Goal: Information Seeking & Learning: Learn about a topic

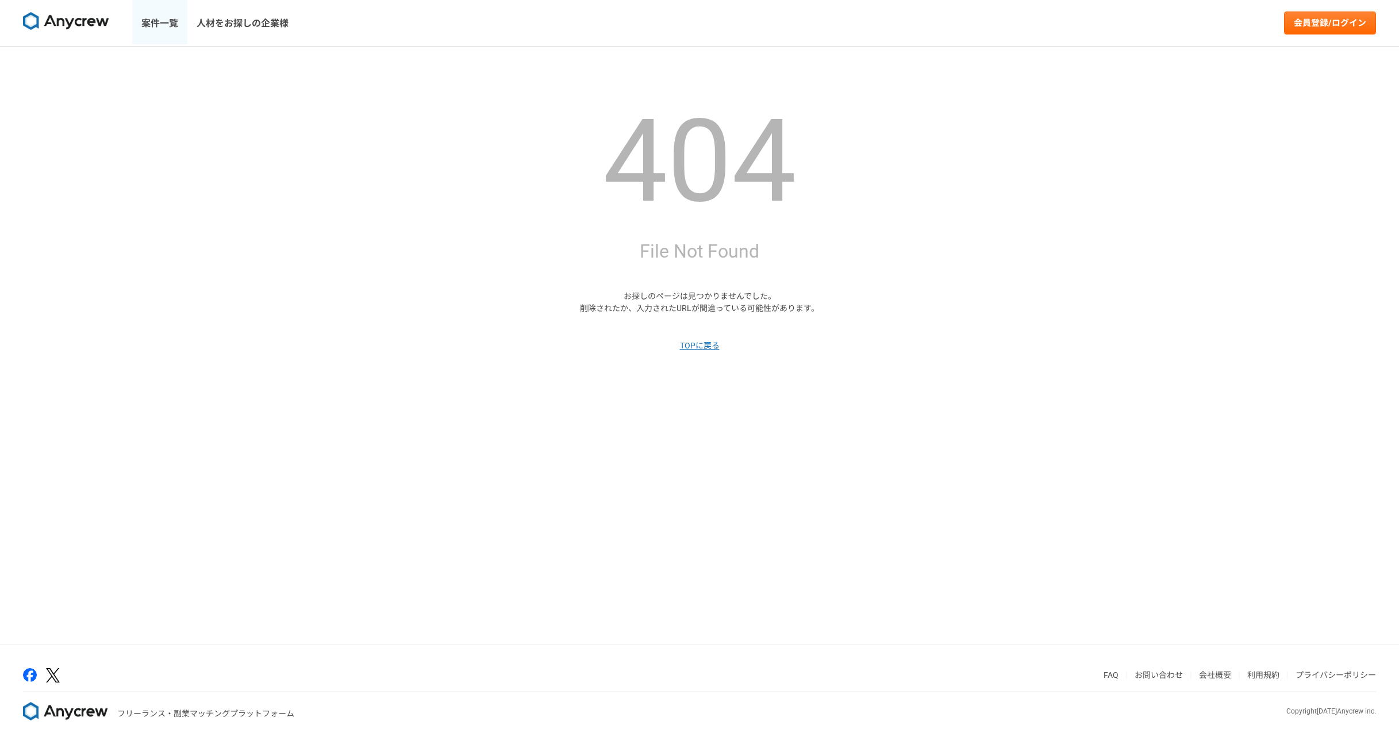
click at [176, 26] on link "案件一覧" at bounding box center [159, 23] width 55 height 46
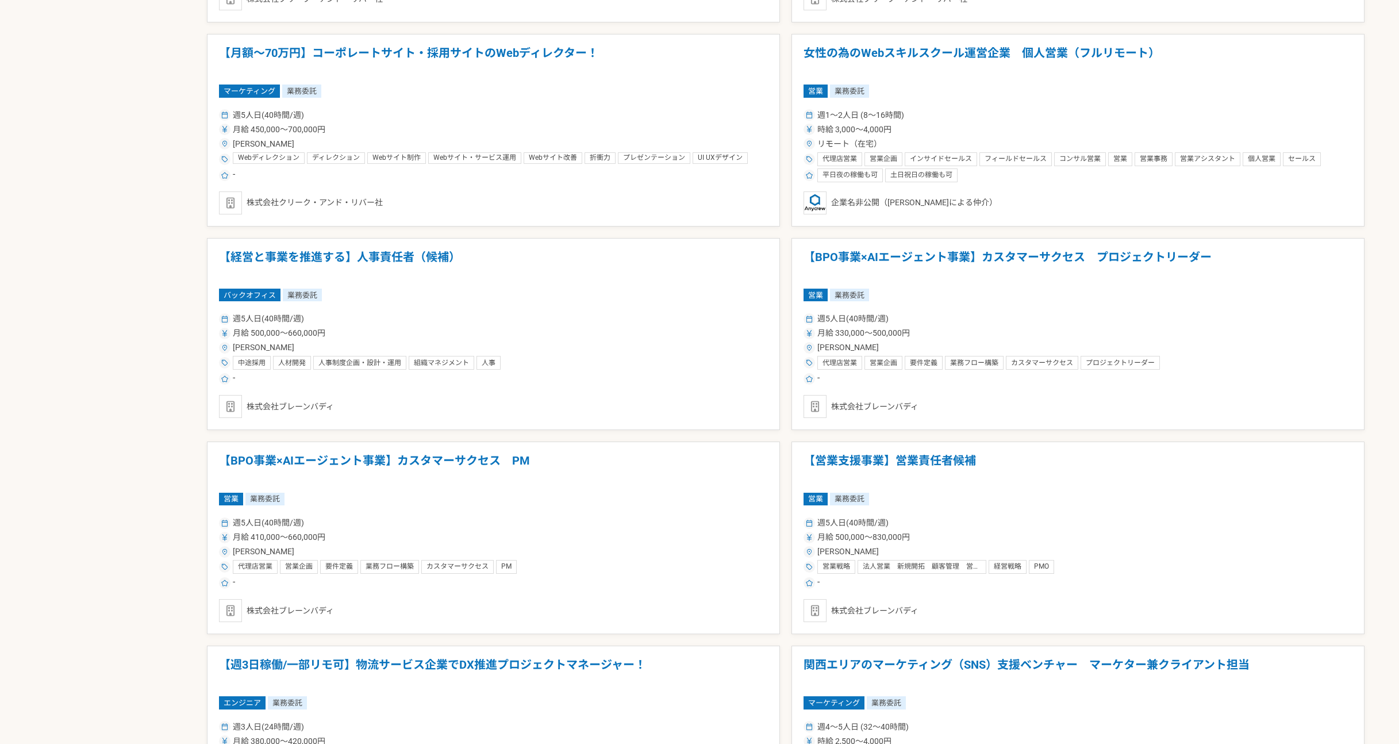
scroll to position [1609, 0]
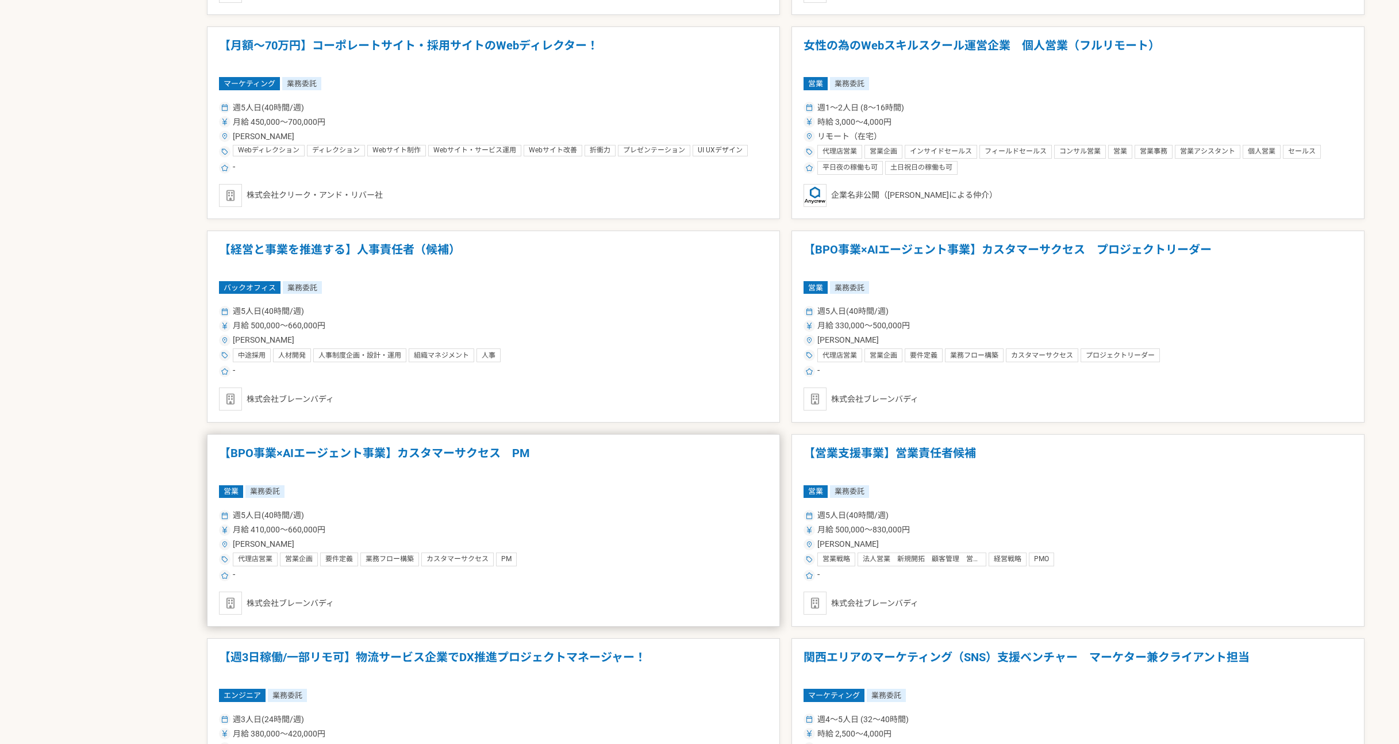
click at [470, 499] on article "【BPO事業×AIエージェント事業】カスタマーサクセス　PM 営業 業務委託 週5人日(40時間/週) 月給 410,000〜660,000円 [PERSON…" at bounding box center [493, 530] width 573 height 193
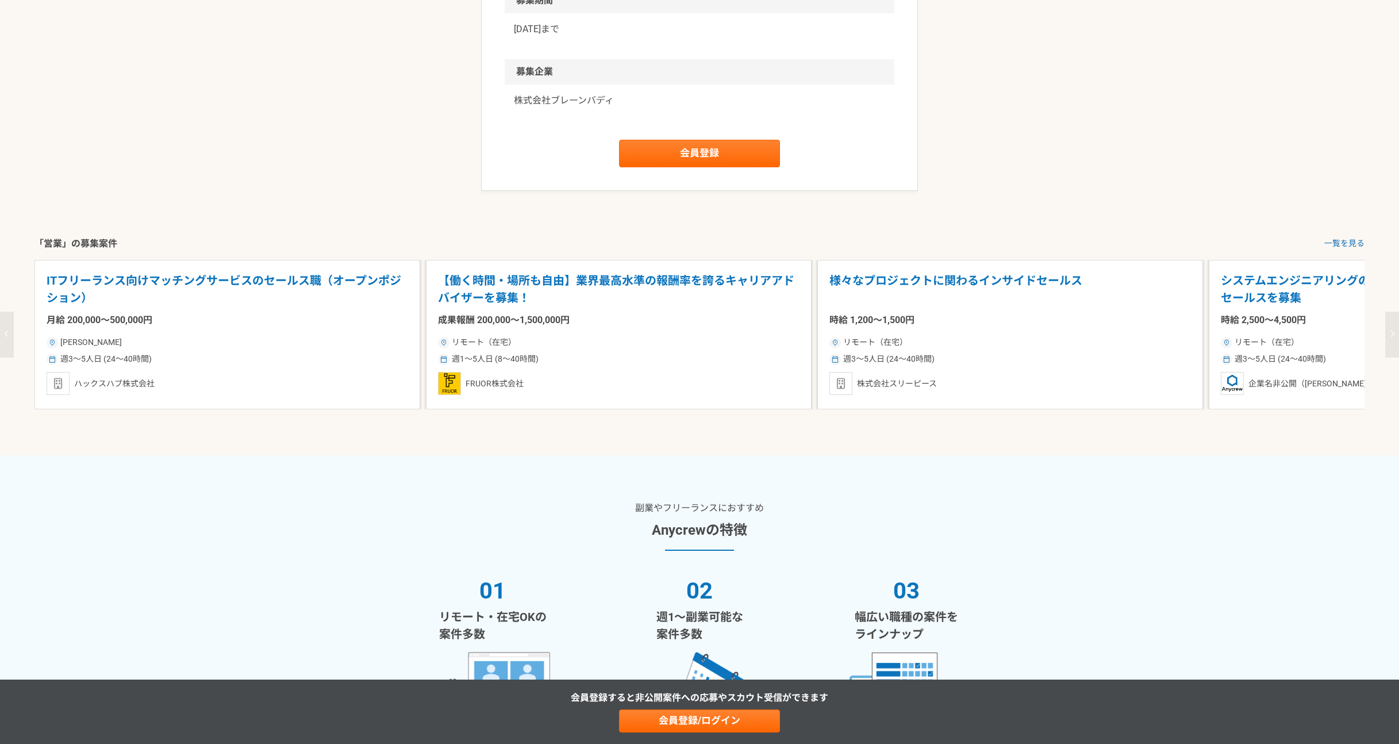
scroll to position [1450, 0]
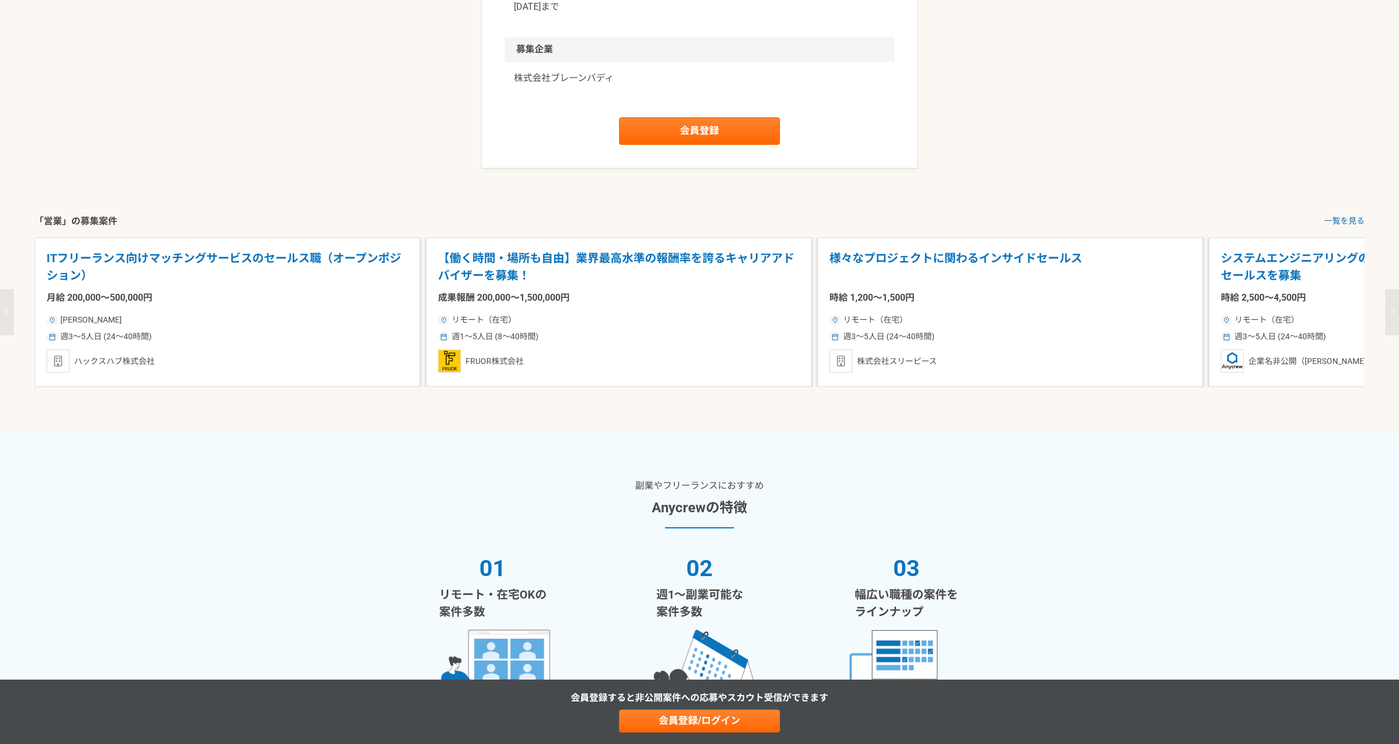
click at [1383, 387] on div "ITフリーランス向けマッチングサービスのセールス職（オープンポジション） 月給 200,000〜500,000円 [PERSON_NAME] 週3〜5人日 (…" at bounding box center [699, 311] width 1399 height 149
click at [1387, 335] on button "button" at bounding box center [1392, 312] width 14 height 46
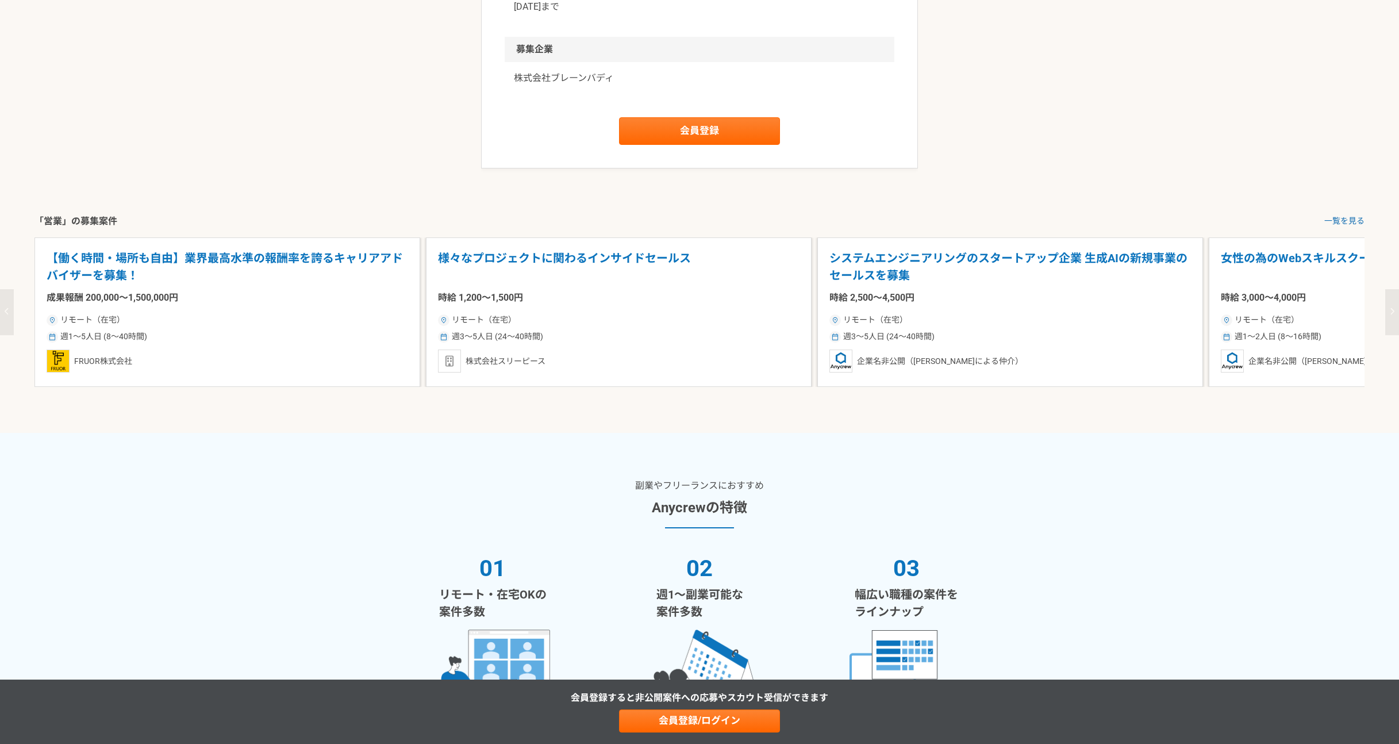
click at [1390, 315] on icon "button" at bounding box center [1392, 311] width 5 height 7
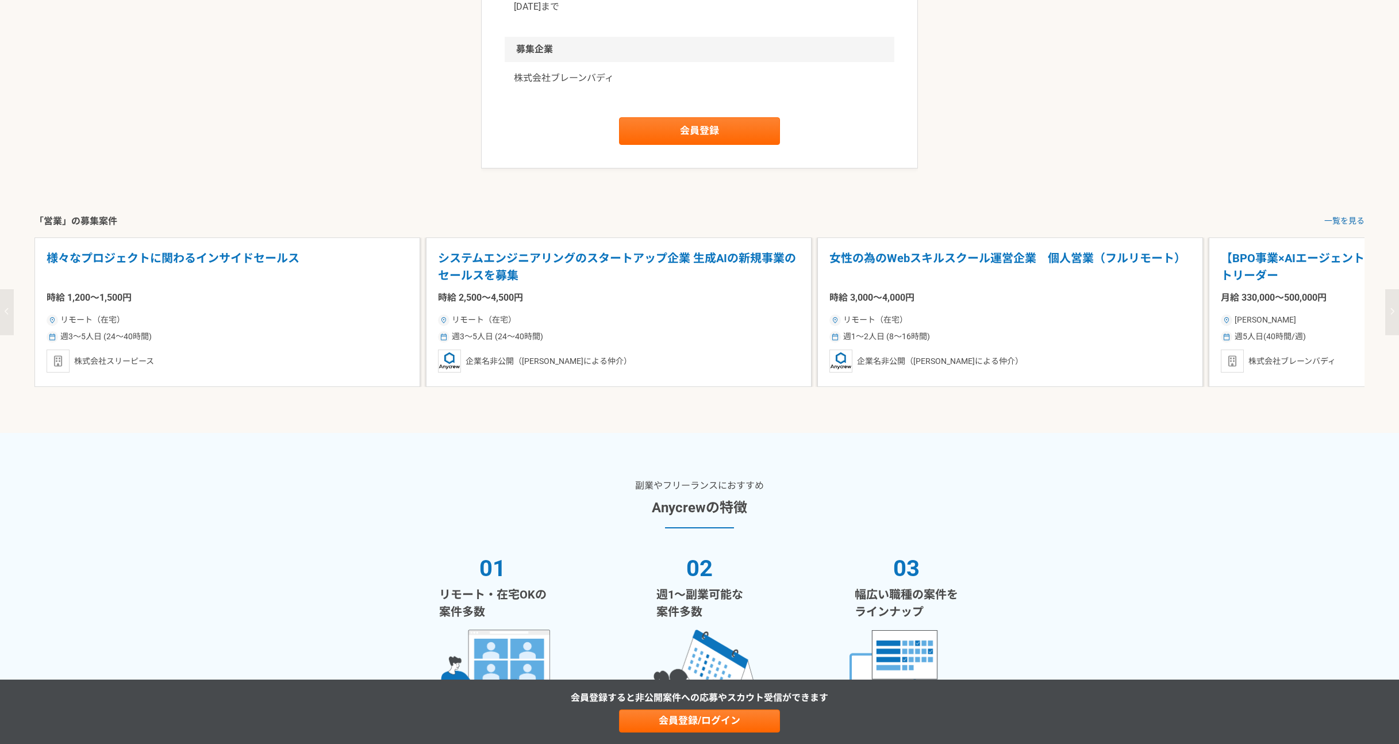
click at [1391, 315] on icon "button" at bounding box center [1392, 311] width 5 height 7
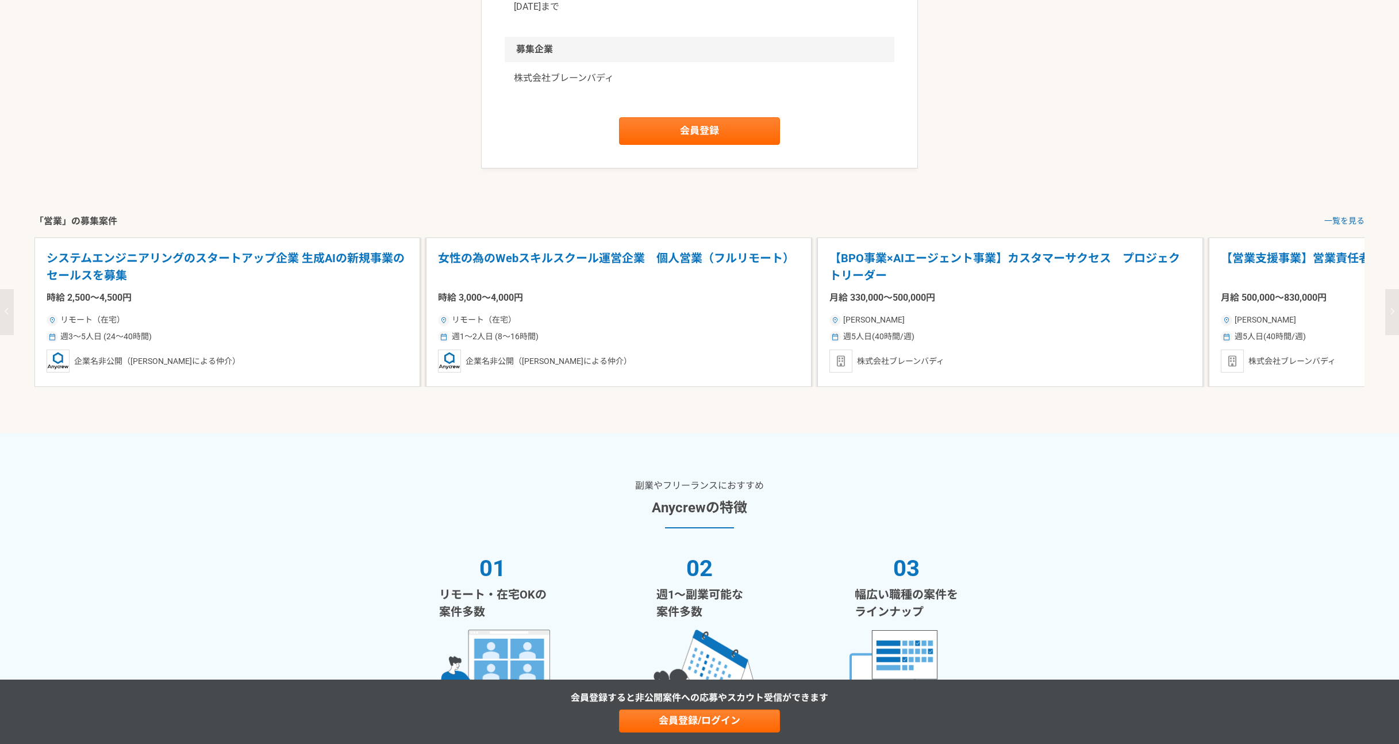
click at [1391, 315] on icon "button" at bounding box center [1392, 311] width 5 height 7
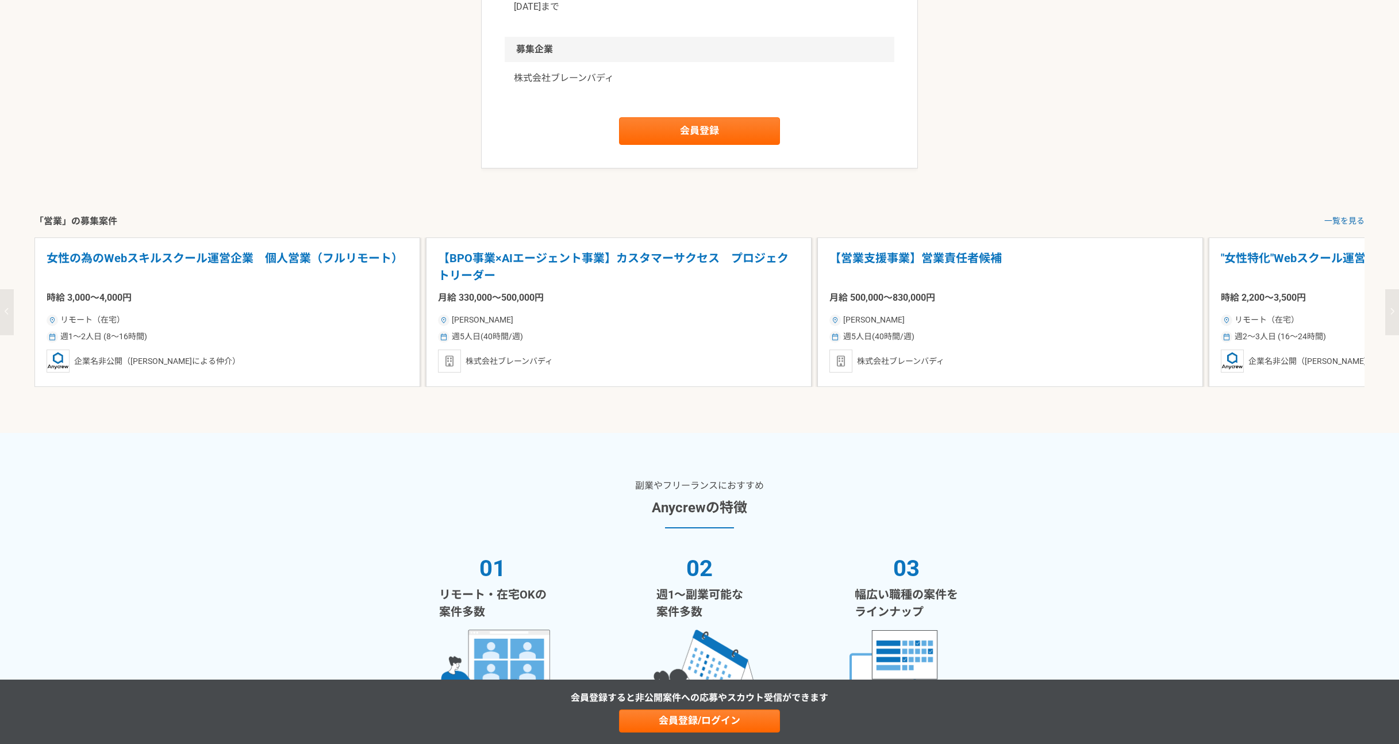
click at [1391, 315] on icon "button" at bounding box center [1392, 311] width 5 height 7
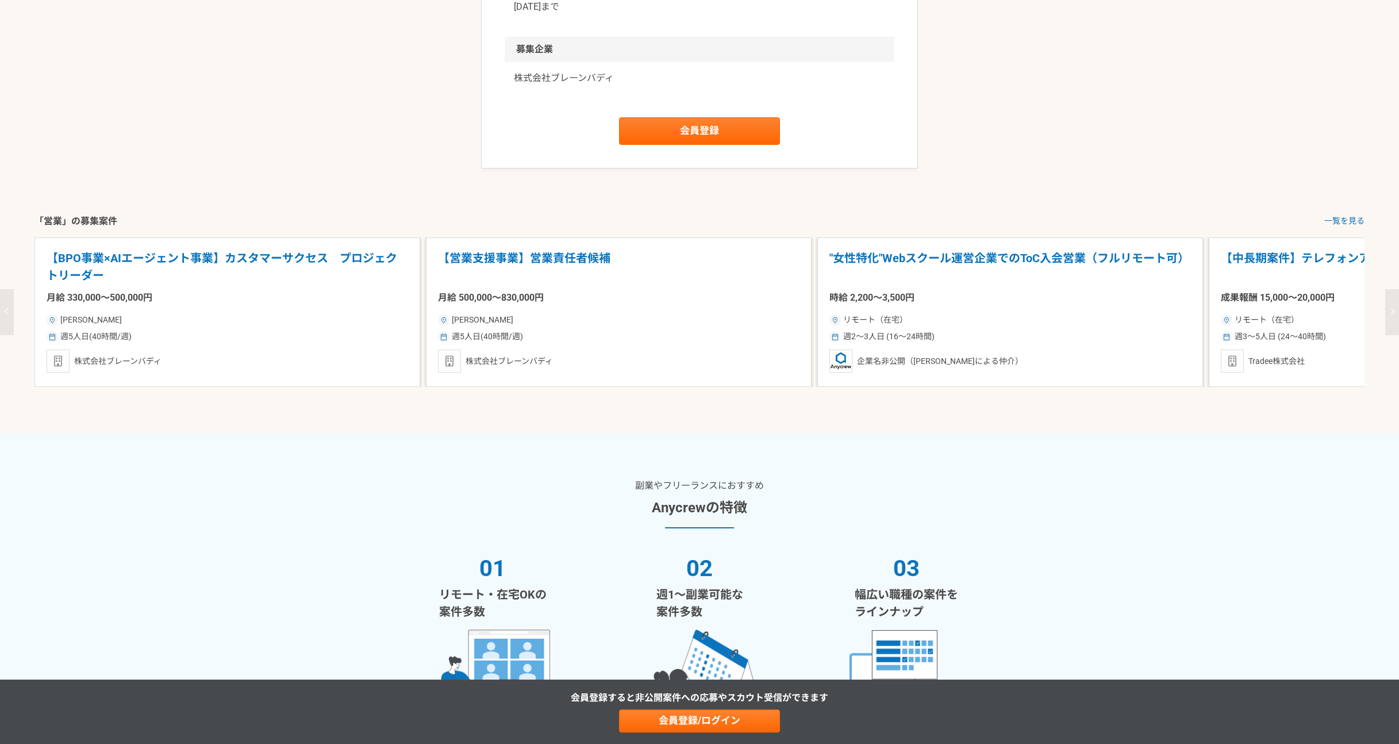
click at [1396, 335] on button "button" at bounding box center [1392, 312] width 14 height 46
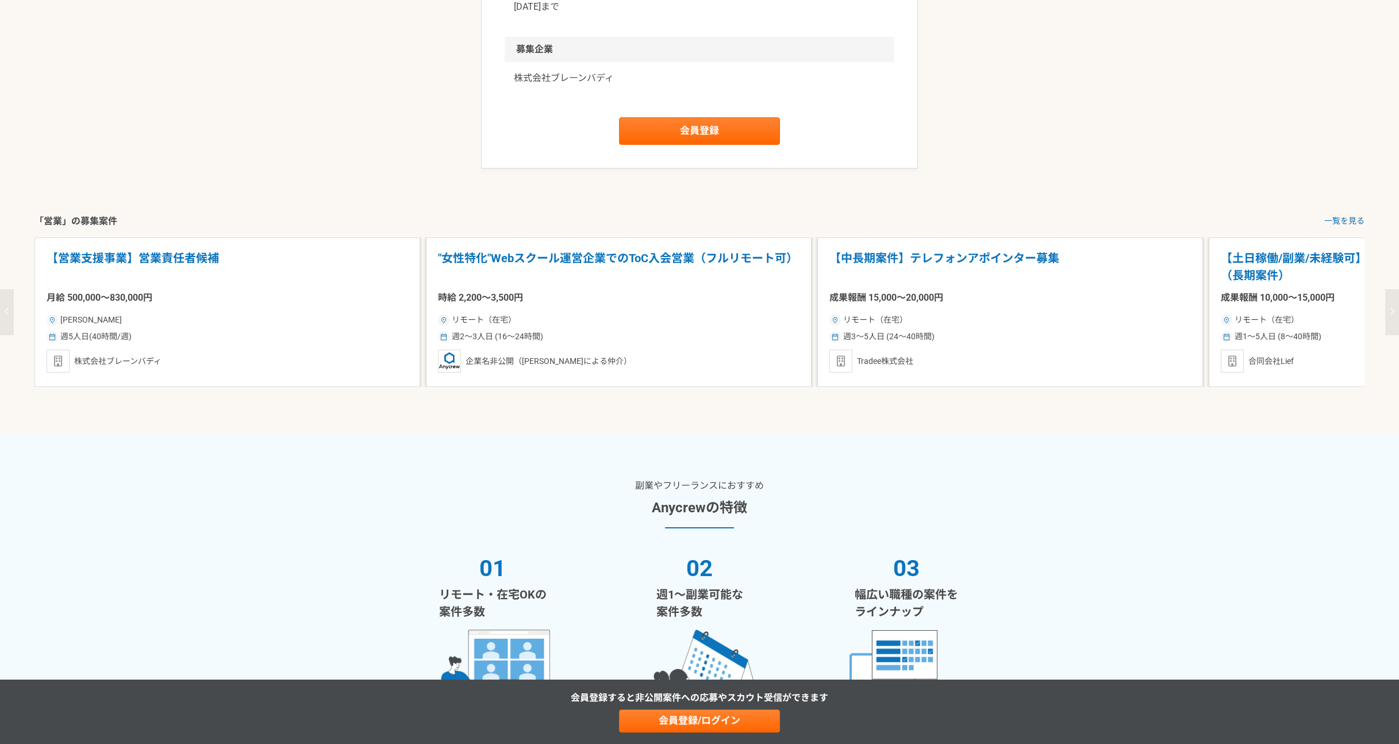
click at [1387, 335] on button "button" at bounding box center [1392, 312] width 14 height 46
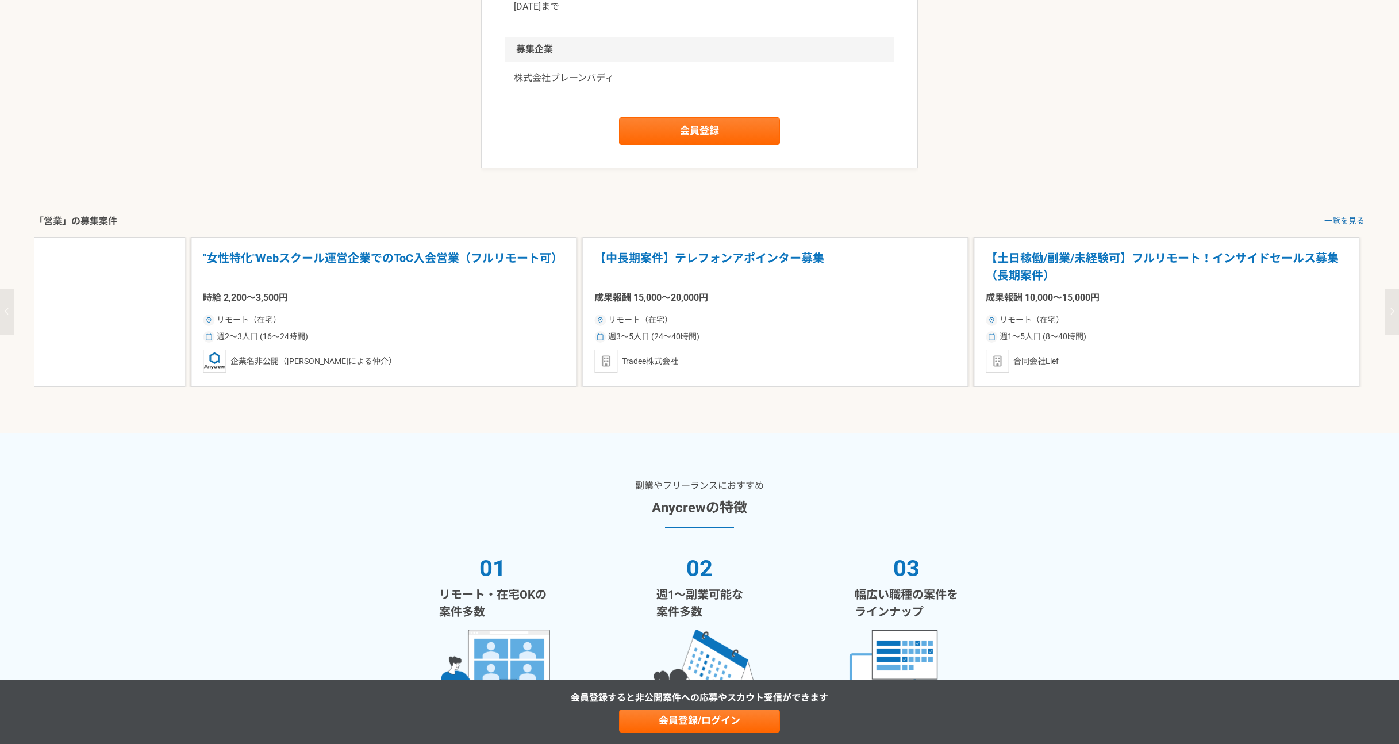
click at [1387, 335] on button "button" at bounding box center [1392, 312] width 14 height 46
click at [1389, 335] on button "button" at bounding box center [1392, 312] width 14 height 46
click at [1392, 315] on icon "button" at bounding box center [1392, 311] width 5 height 7
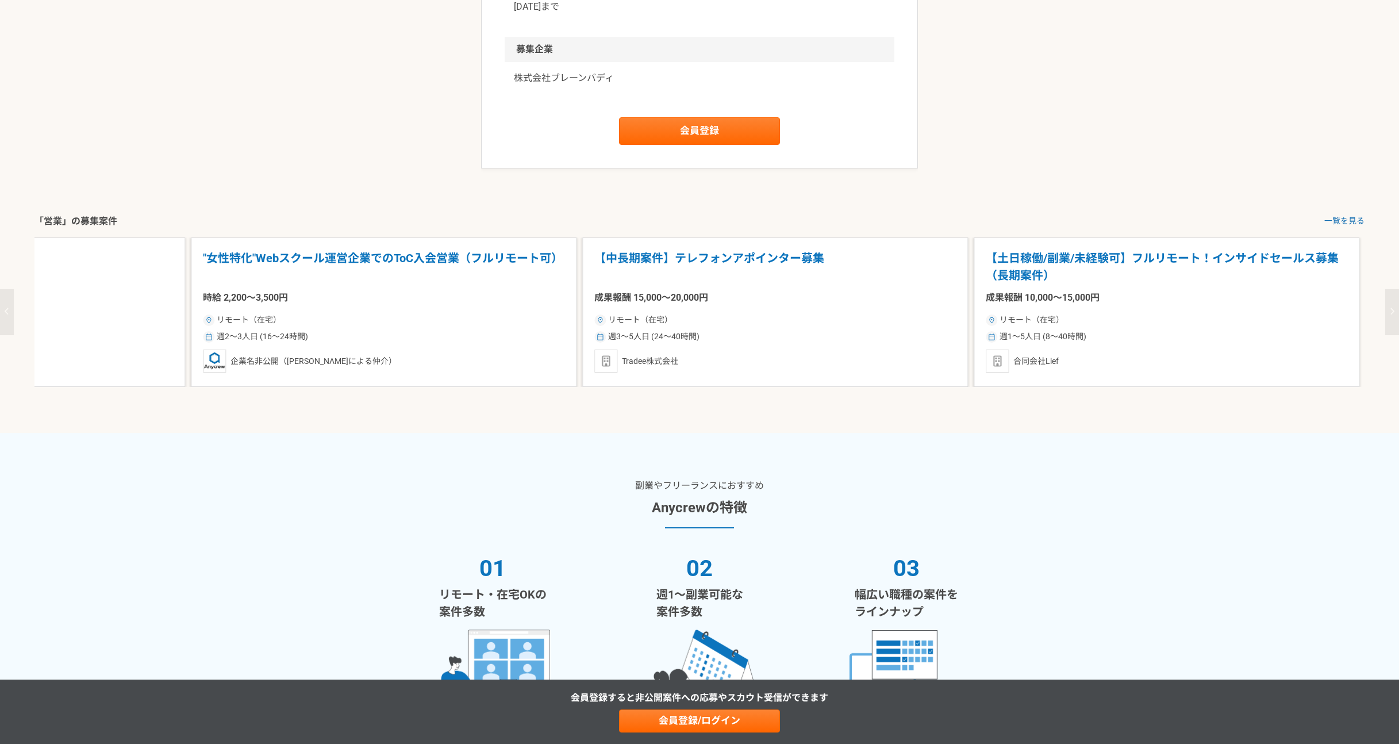
click at [1392, 315] on icon "button" at bounding box center [1392, 311] width 5 height 7
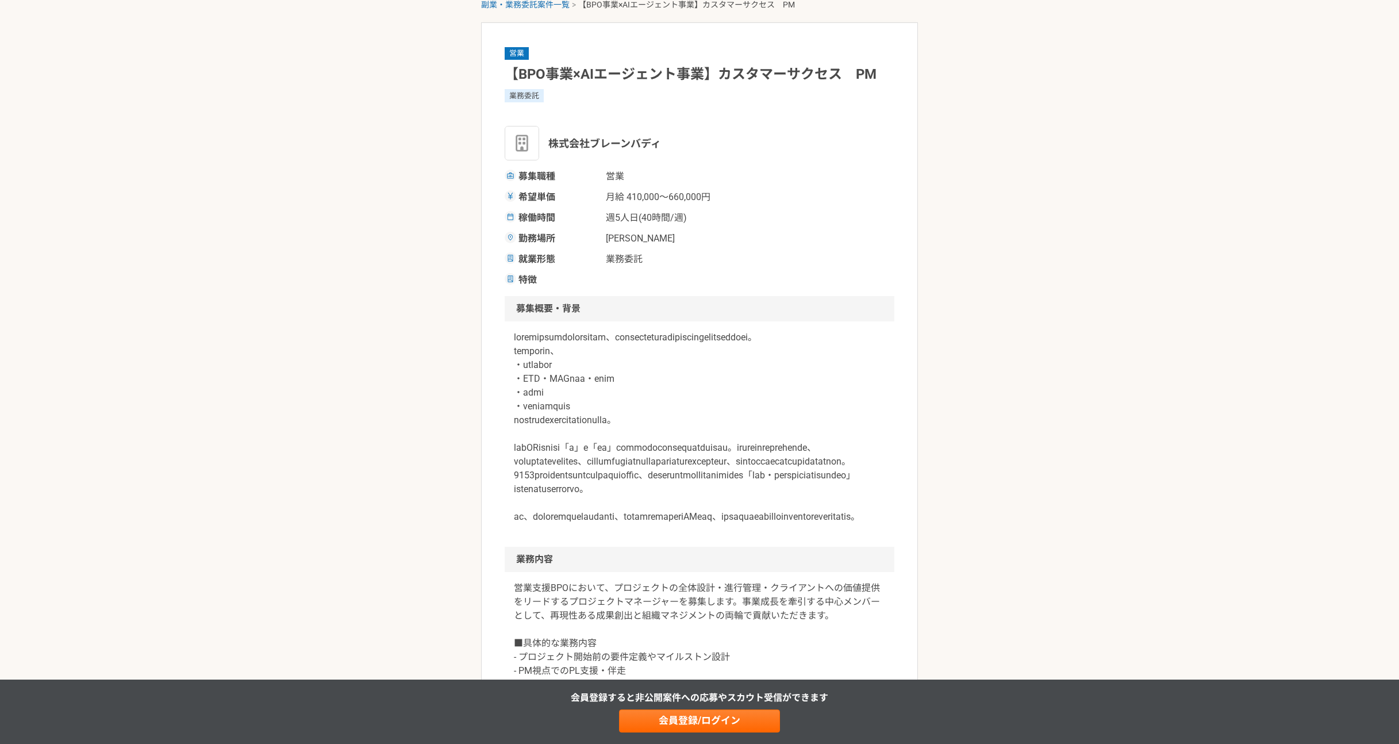
scroll to position [0, 0]
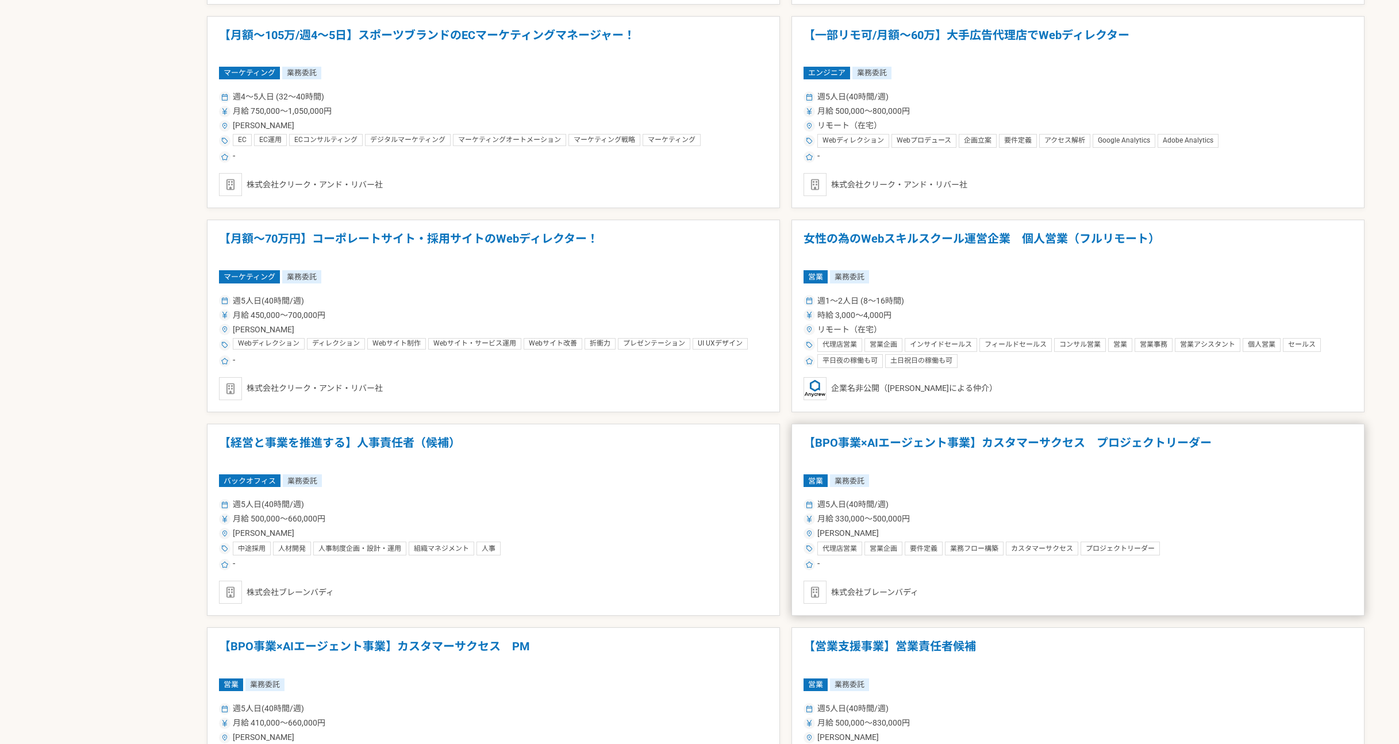
scroll to position [1484, 0]
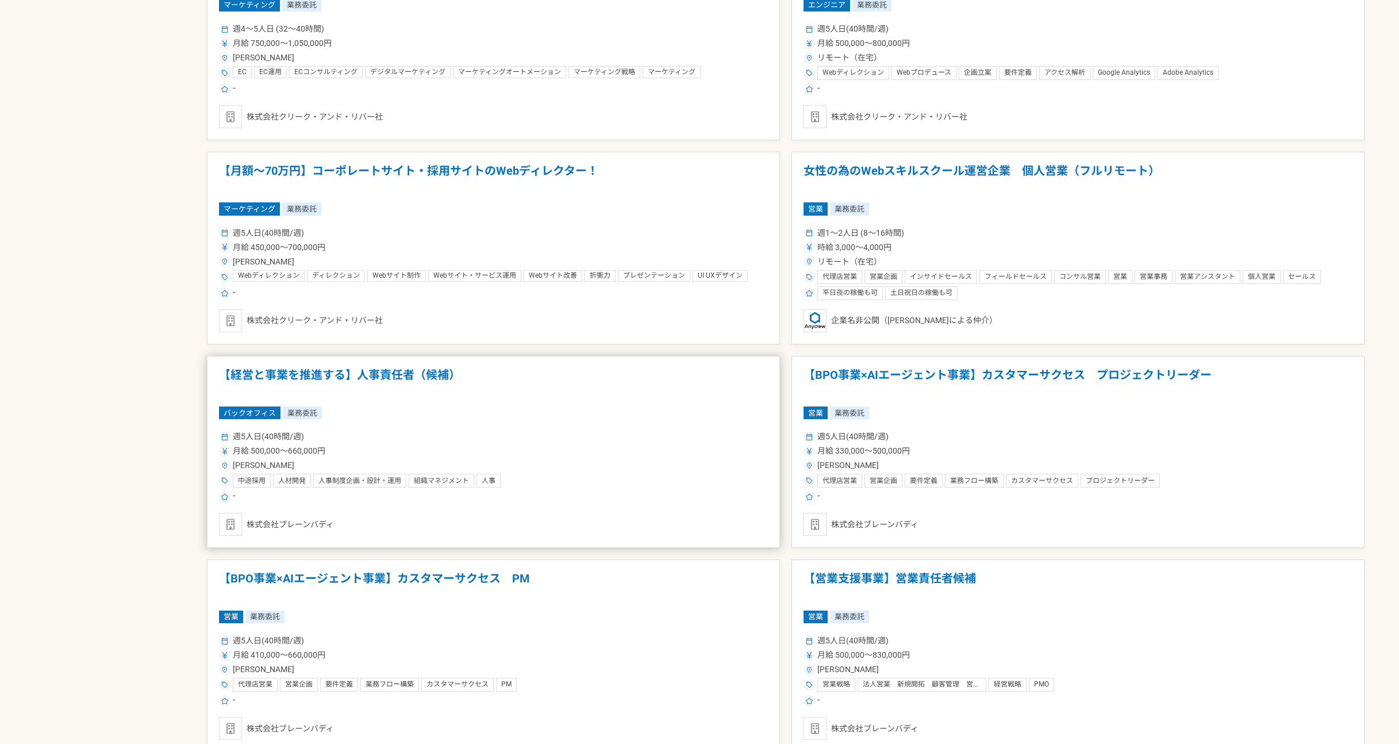
click at [627, 501] on div "-" at bounding box center [493, 497] width 549 height 14
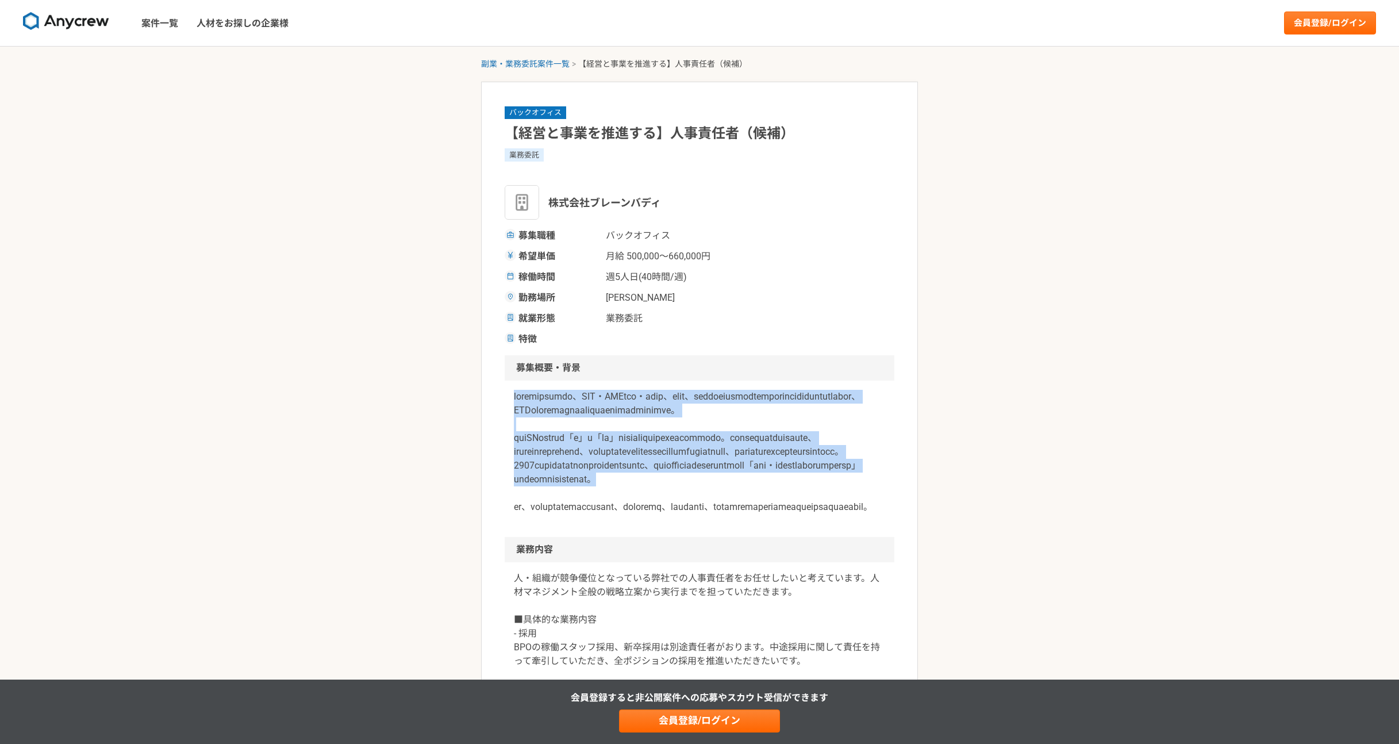
drag, startPoint x: 513, startPoint y: 403, endPoint x: 693, endPoint y: 532, distance: 221.7
click at [693, 532] on div at bounding box center [700, 459] width 390 height 156
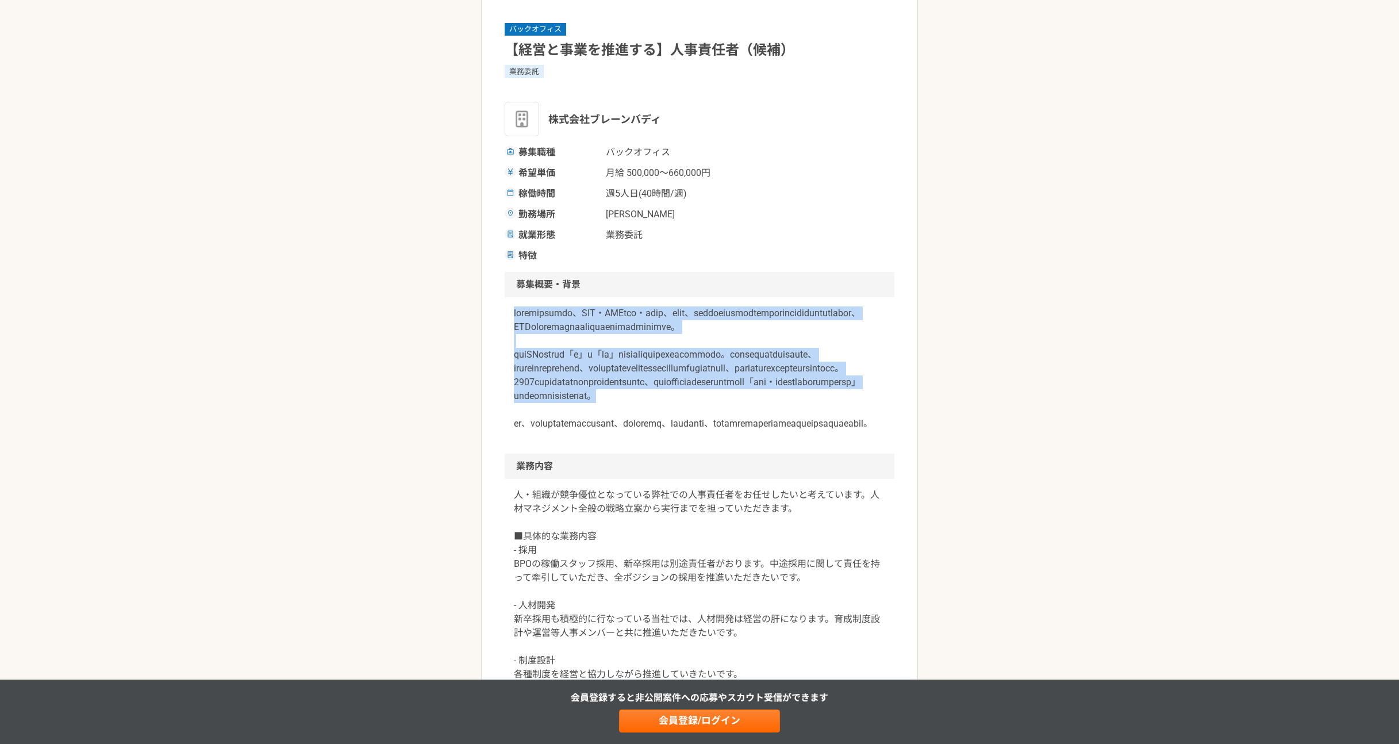
scroll to position [281, 0]
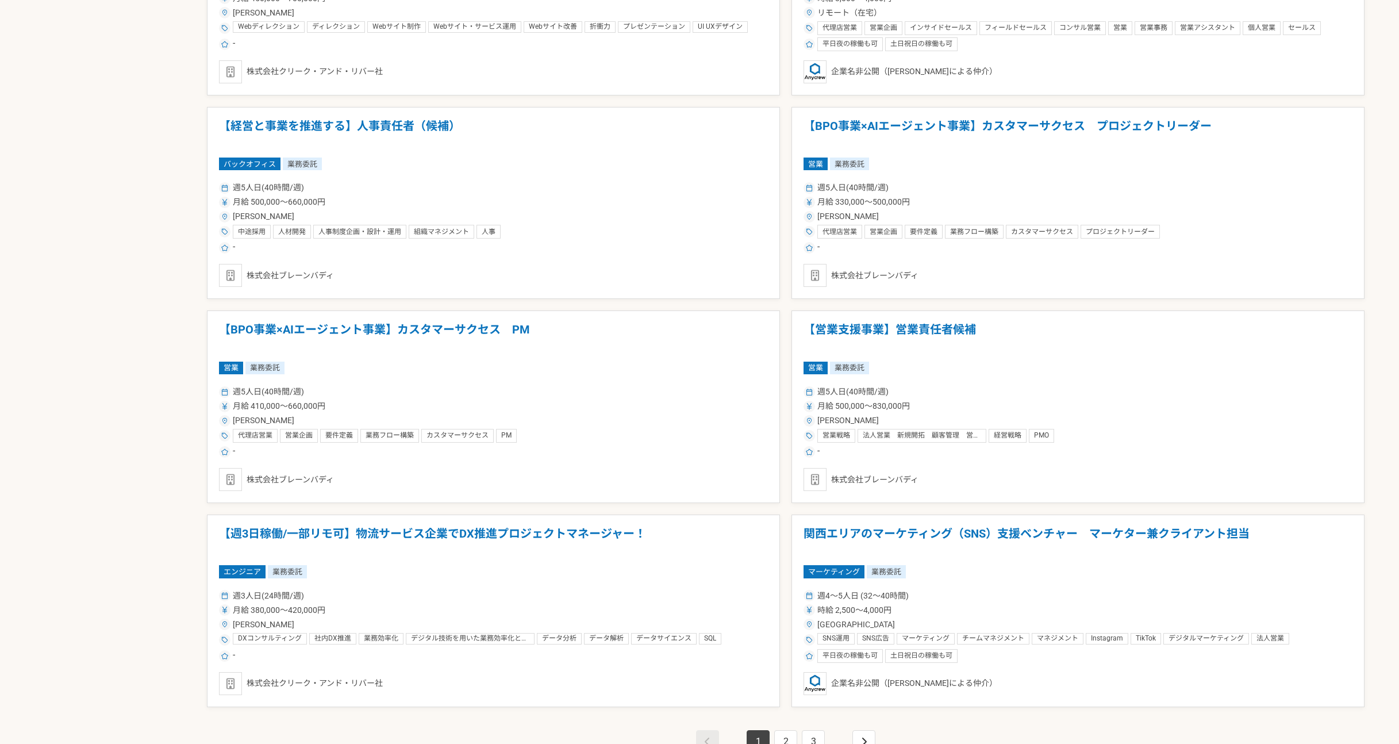
scroll to position [1595, 0]
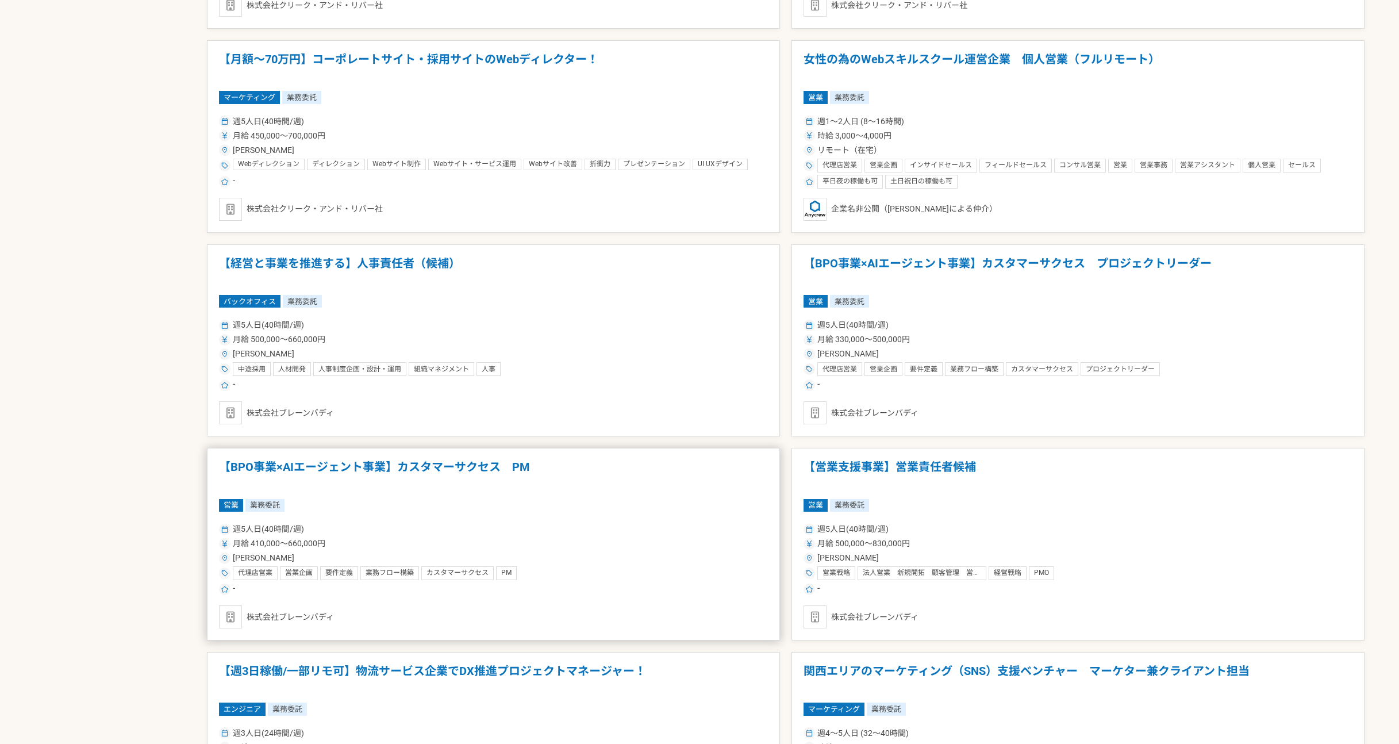
click at [482, 511] on div "営業 業務委託" at bounding box center [493, 505] width 549 height 13
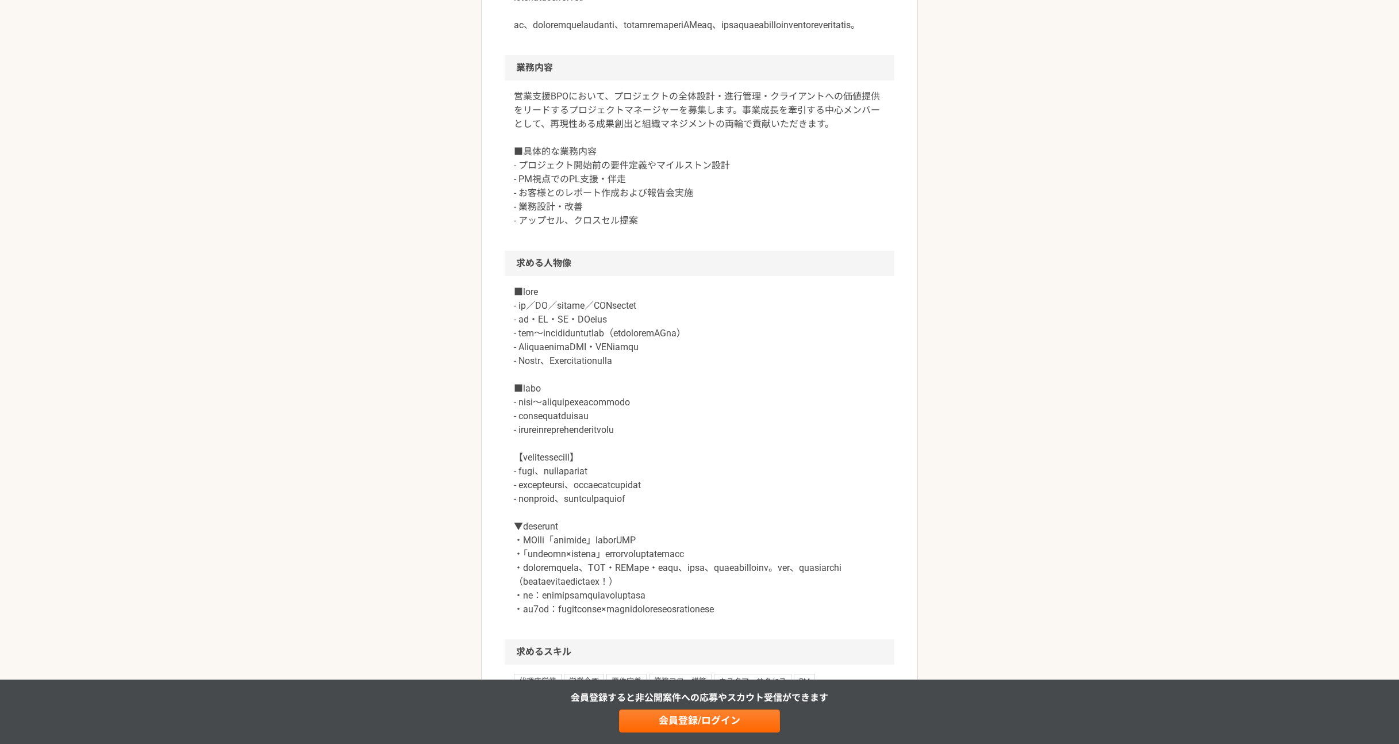
scroll to position [656, 0]
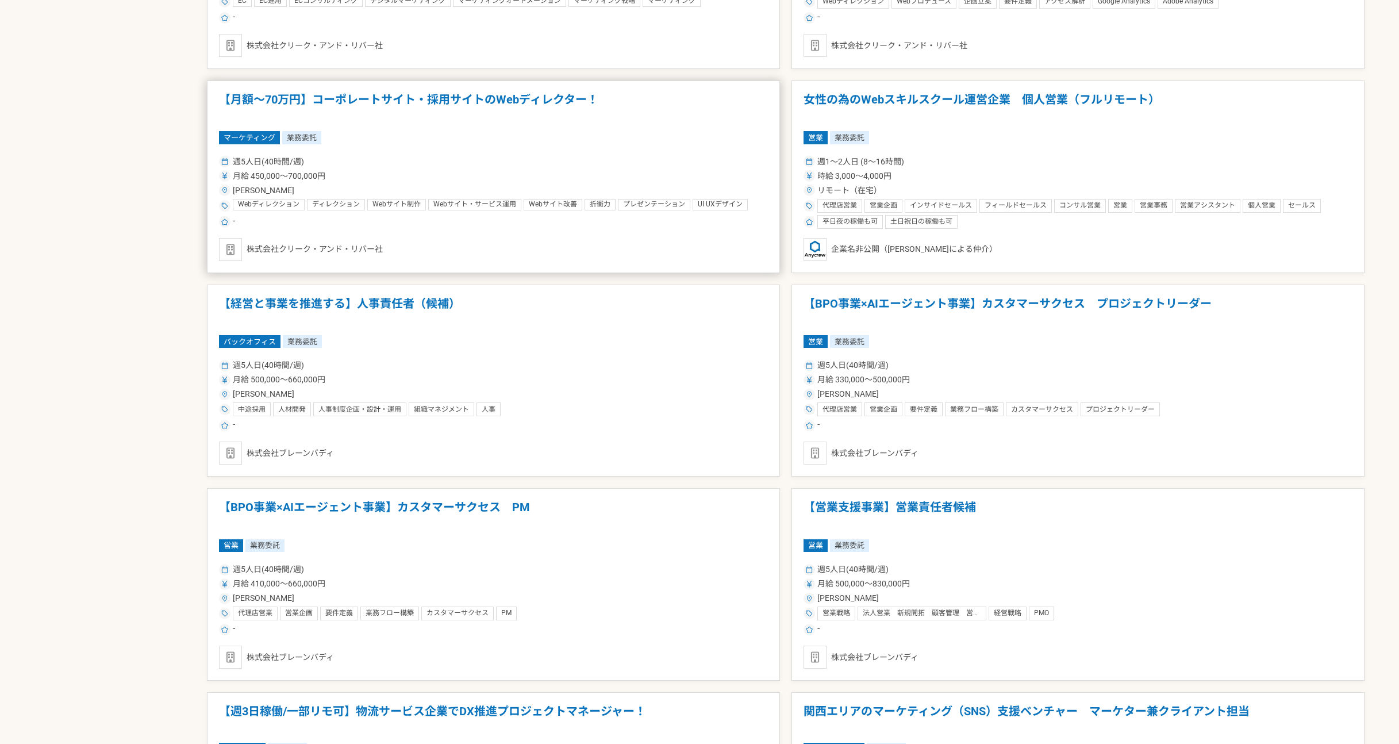
scroll to position [1781, 0]
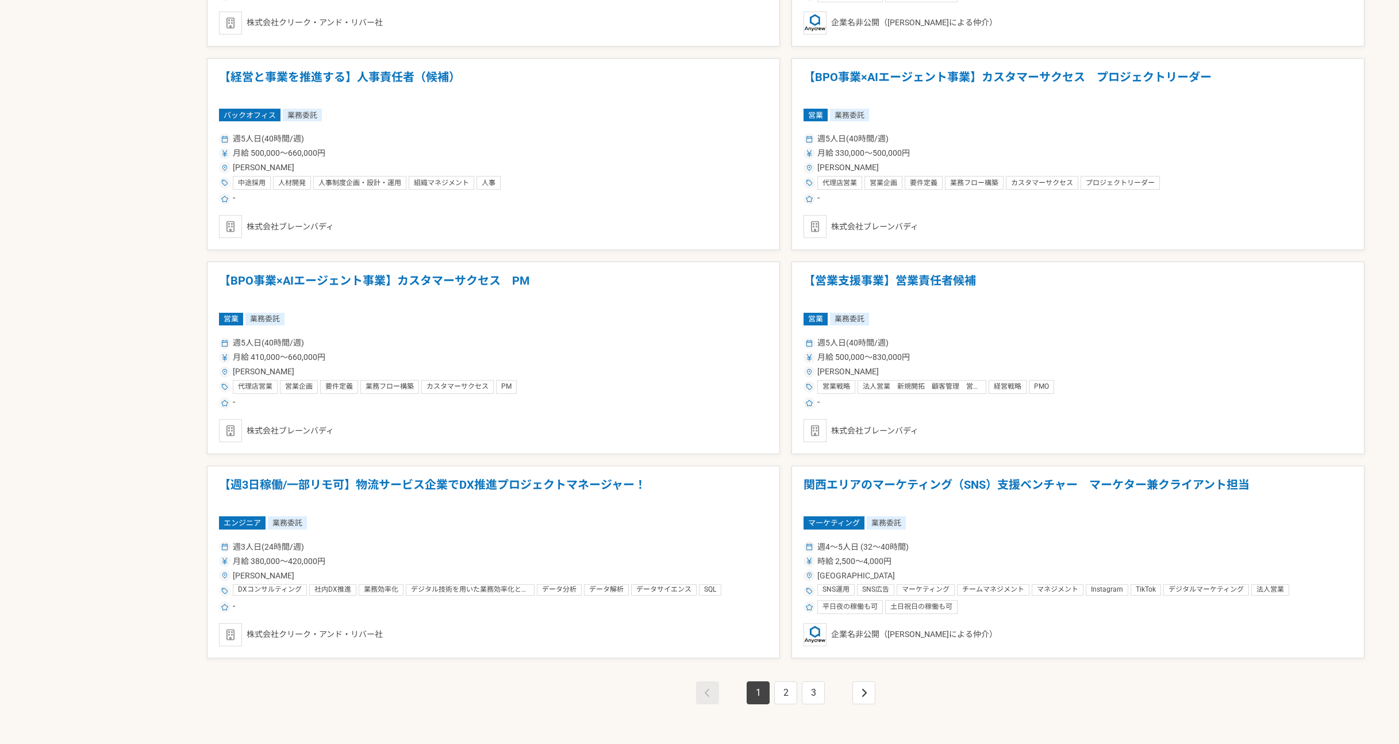
click at [875, 695] on nav "1 2 3" at bounding box center [786, 692] width 184 height 23
click at [874, 695] on link "pagination" at bounding box center [863, 692] width 23 height 23
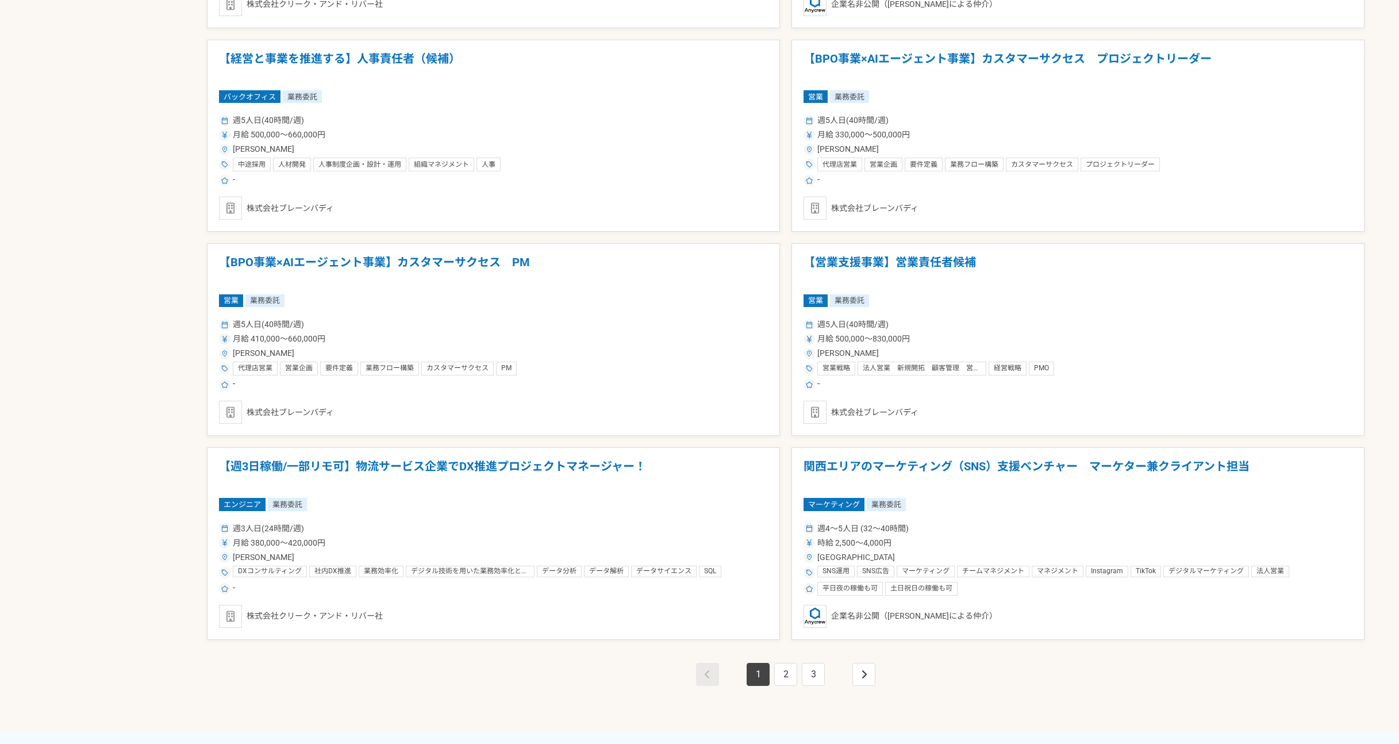
scroll to position [1815, 0]
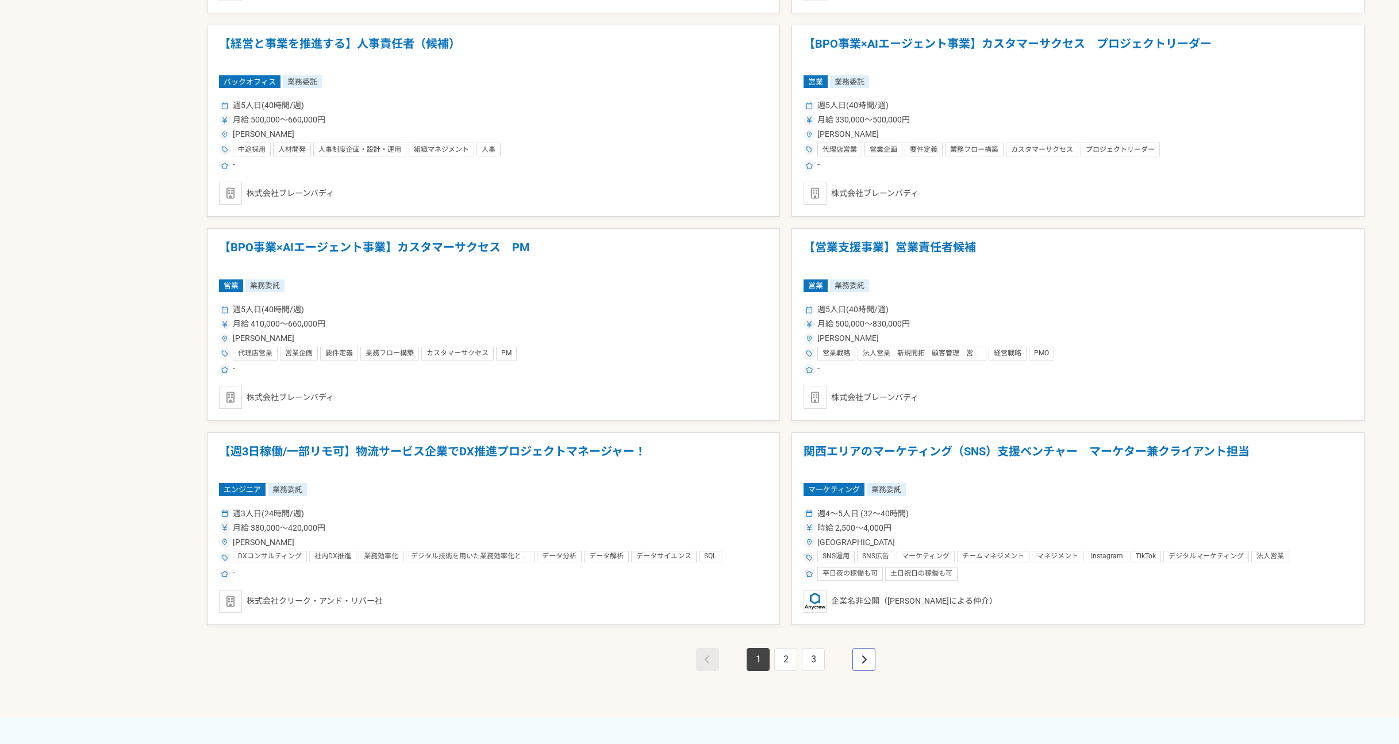
click at [865, 658] on icon "pagination" at bounding box center [864, 659] width 5 height 8
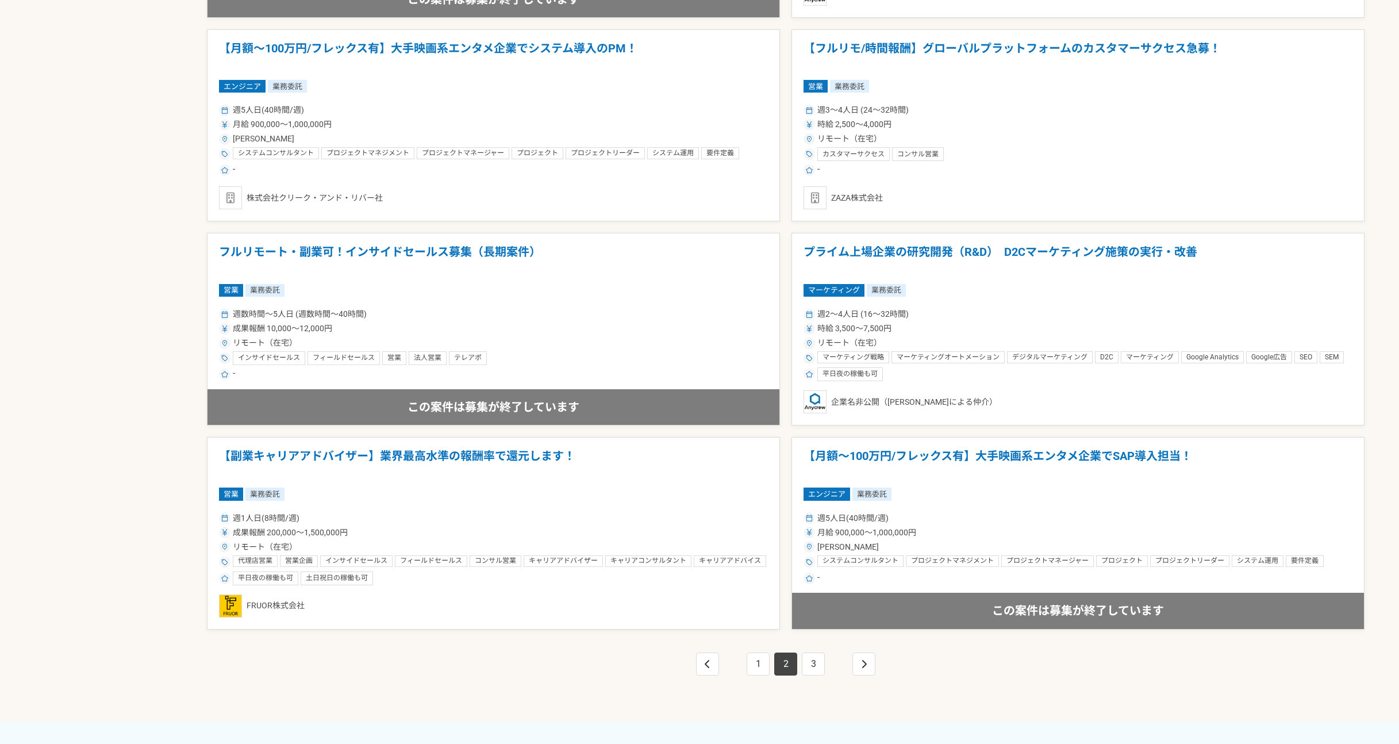
scroll to position [2053, 0]
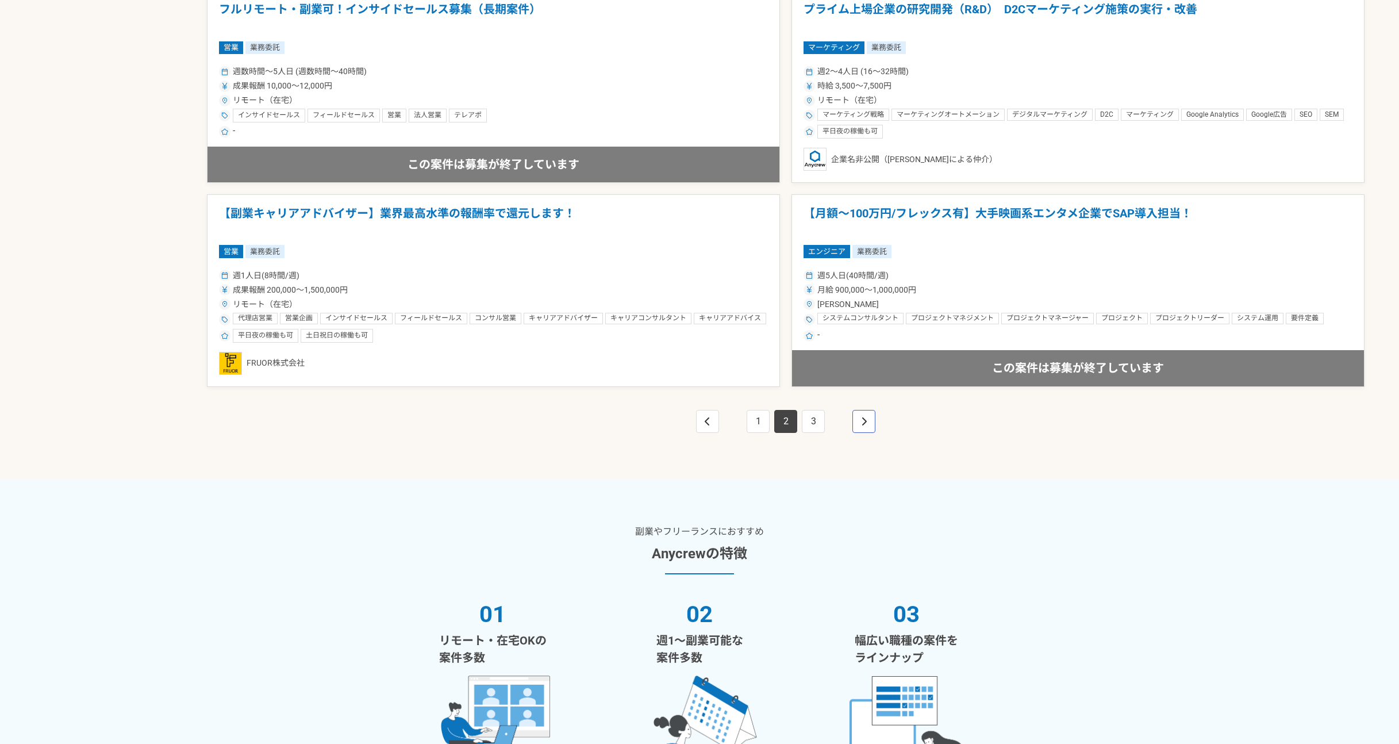
click at [857, 424] on link "pagination" at bounding box center [863, 421] width 23 height 23
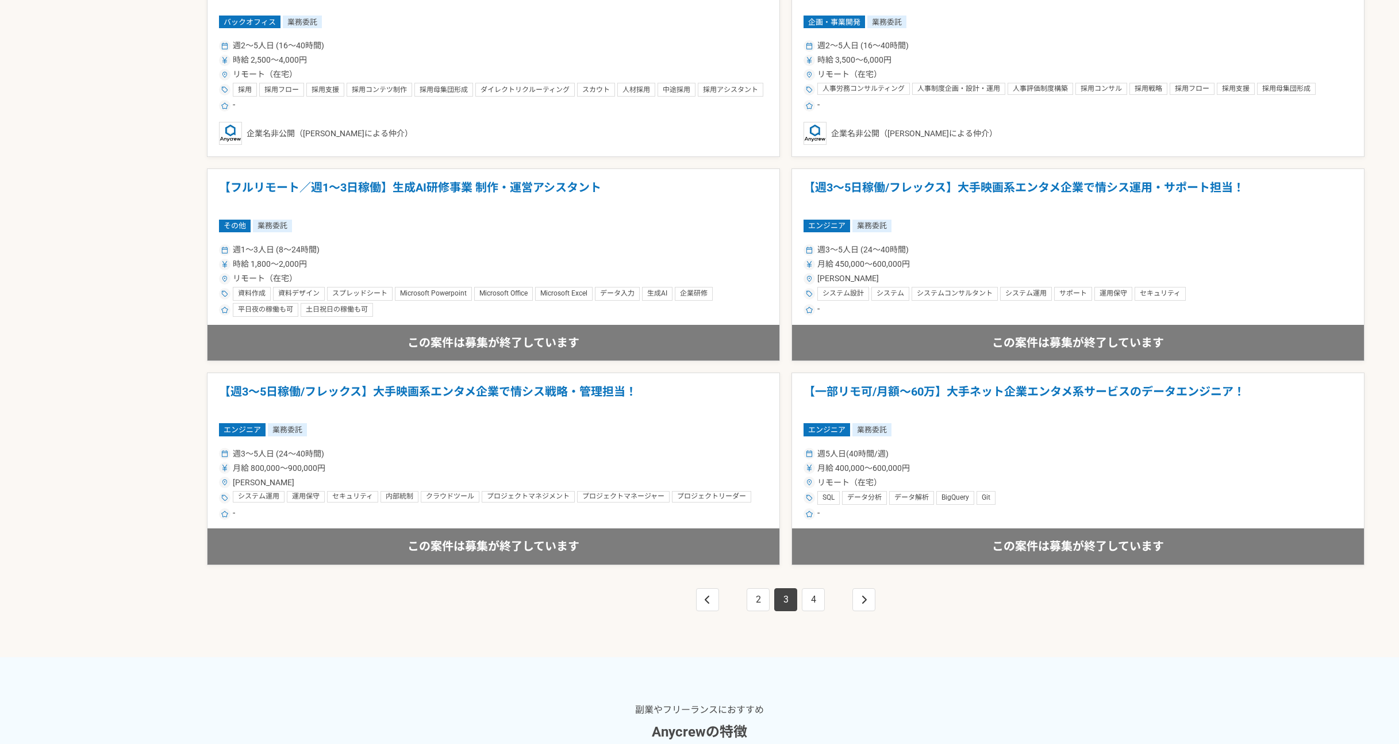
scroll to position [2179, 0]
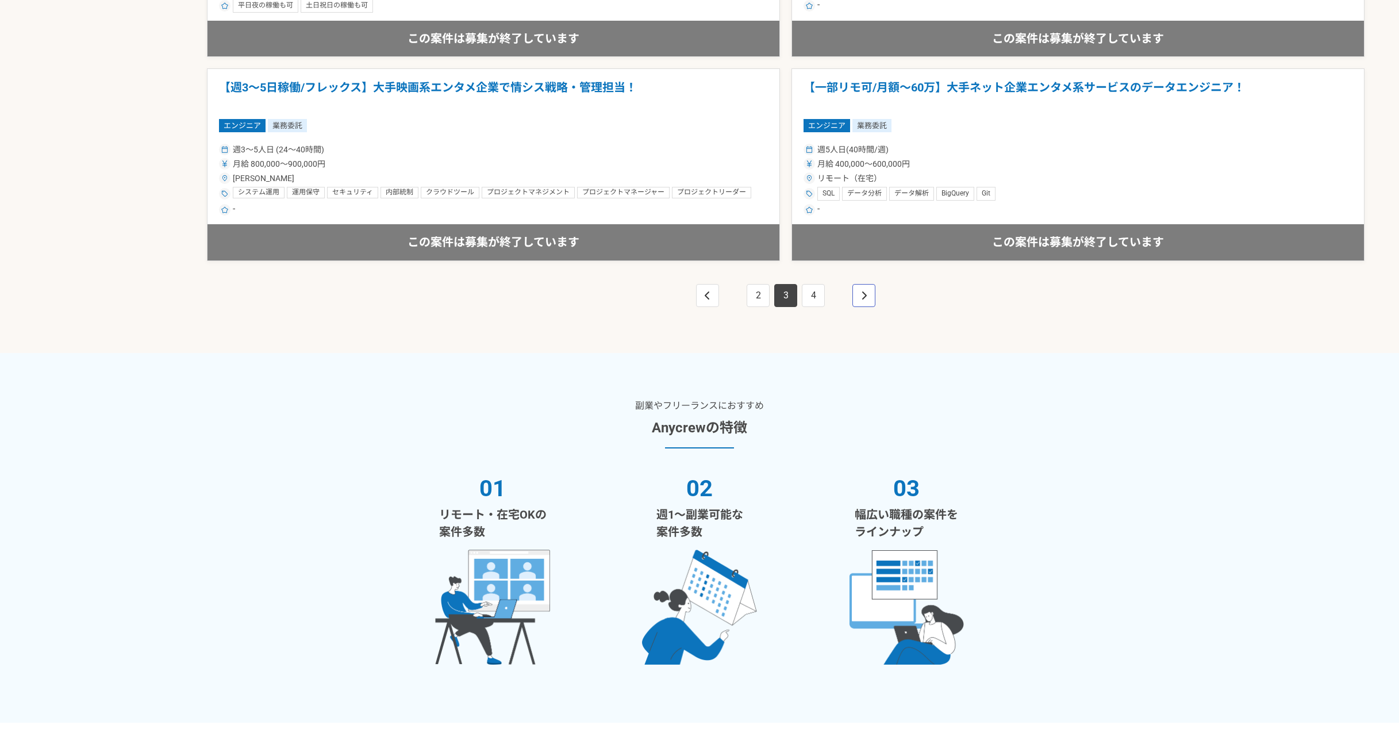
click at [863, 303] on link "pagination" at bounding box center [863, 295] width 23 height 23
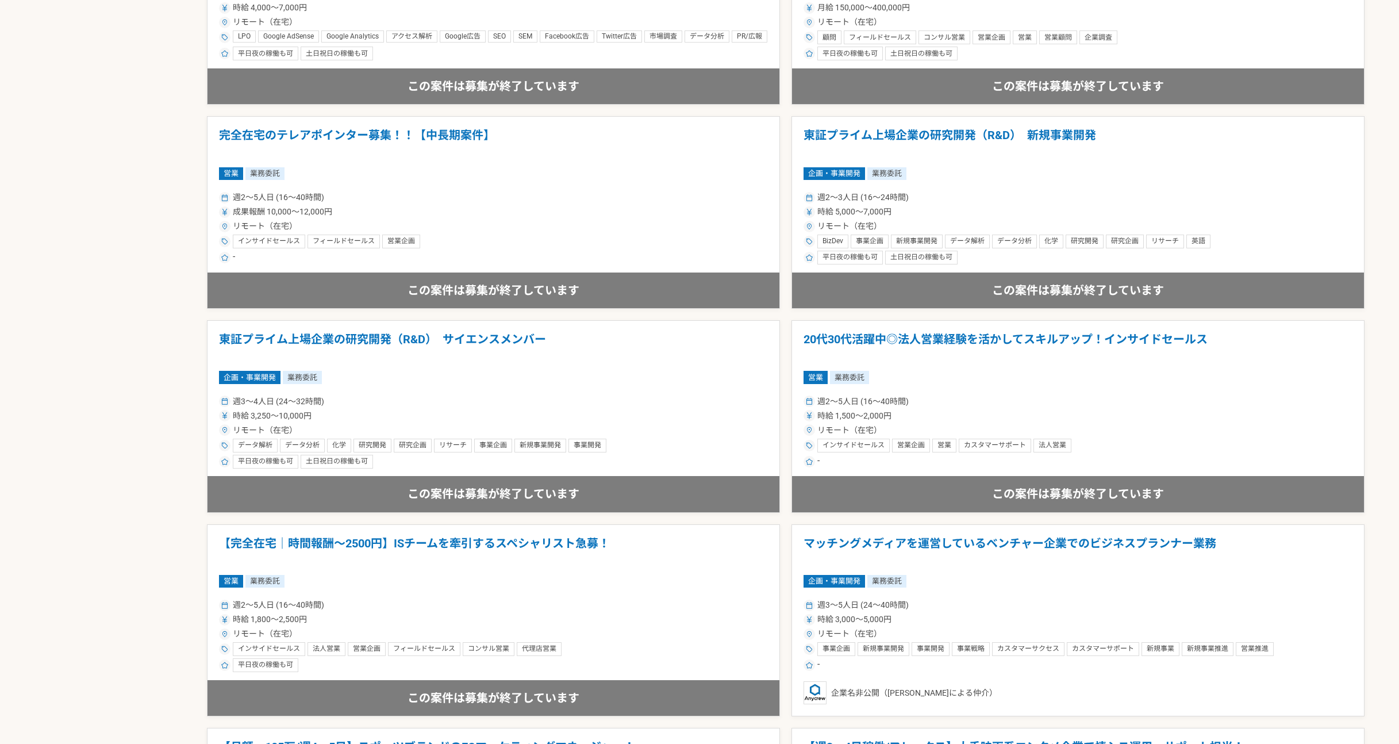
scroll to position [1256, 0]
